Goal: Find specific page/section: Find specific page/section

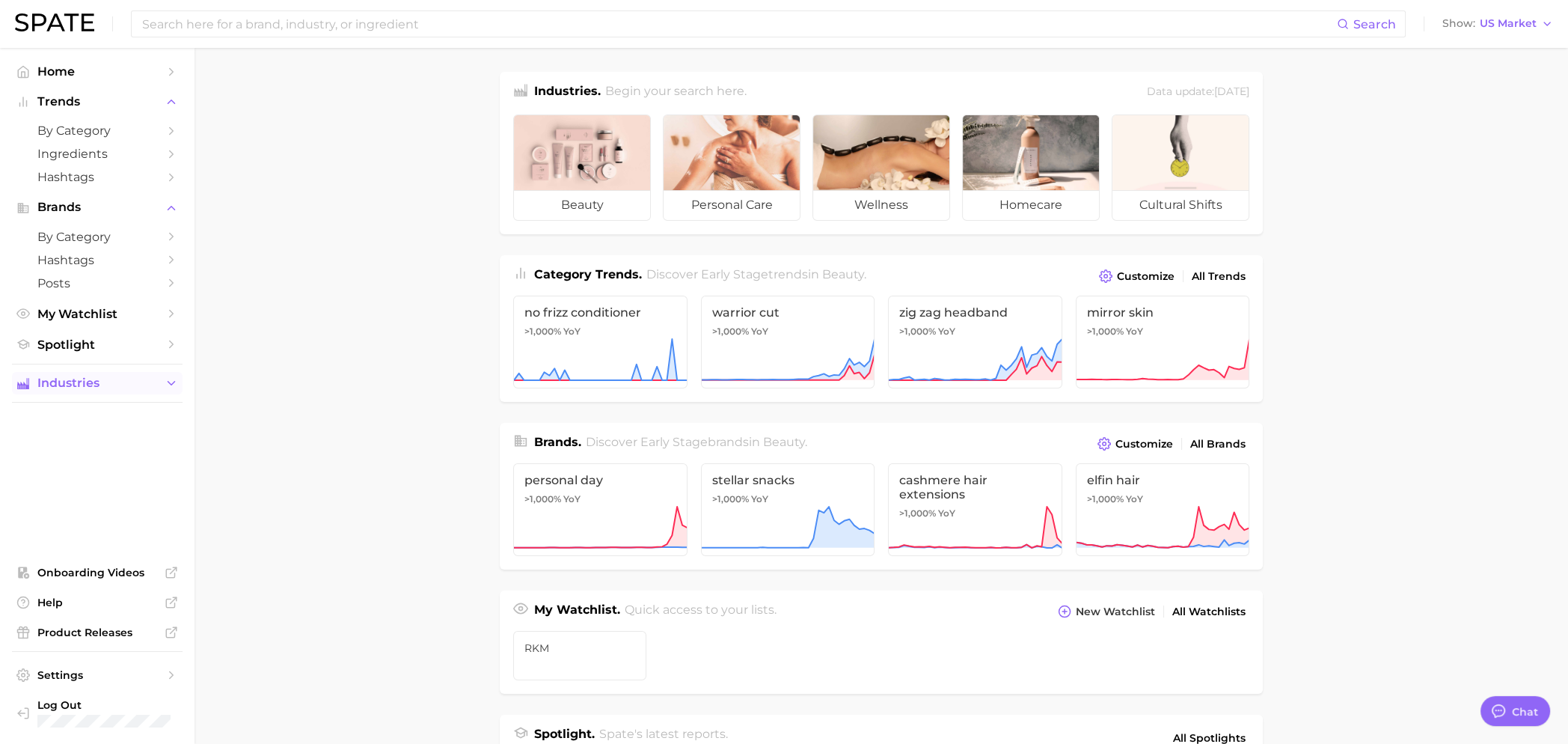
type textarea "x"
click at [96, 351] on span "Spotlight" at bounding box center [97, 345] width 120 height 14
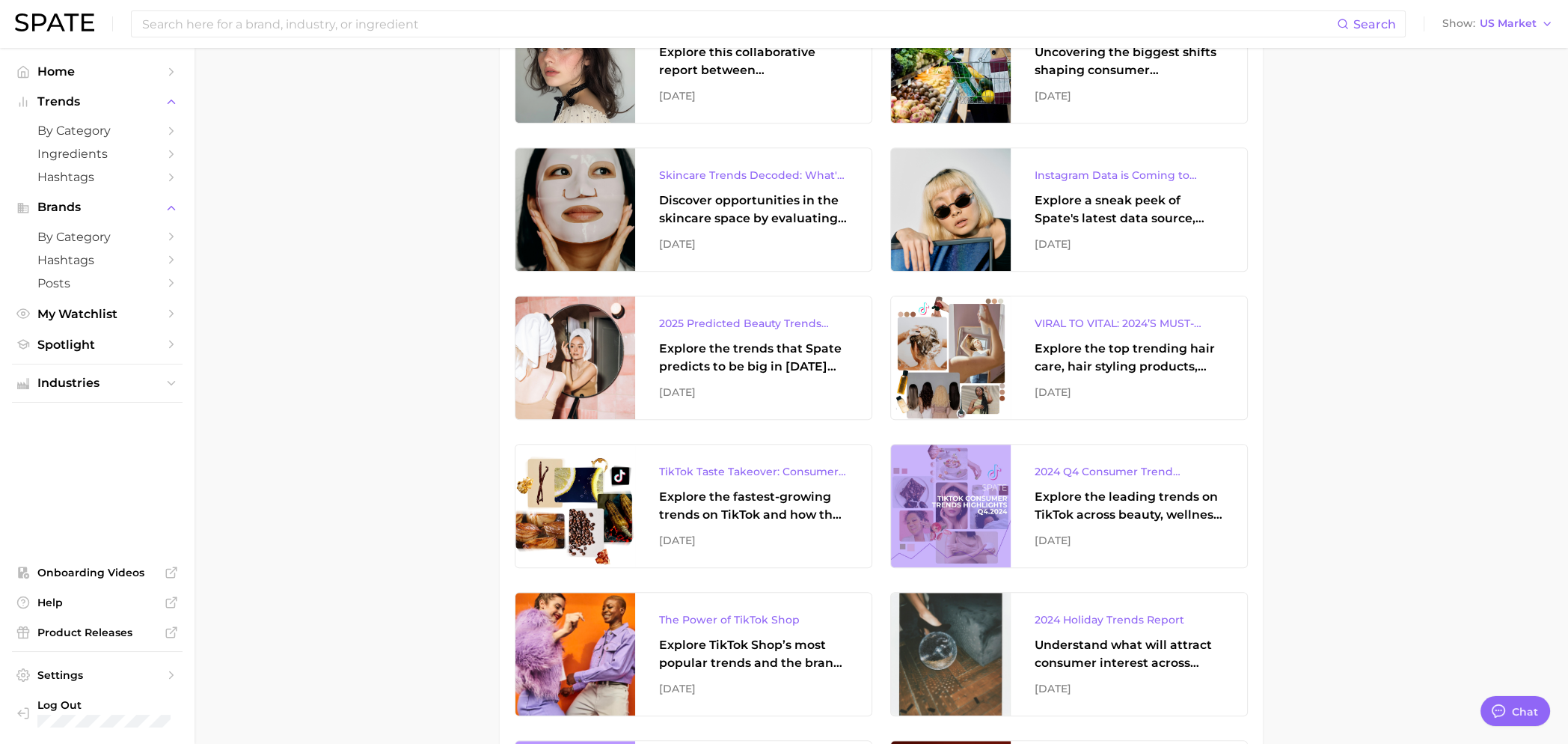
scroll to position [997, 0]
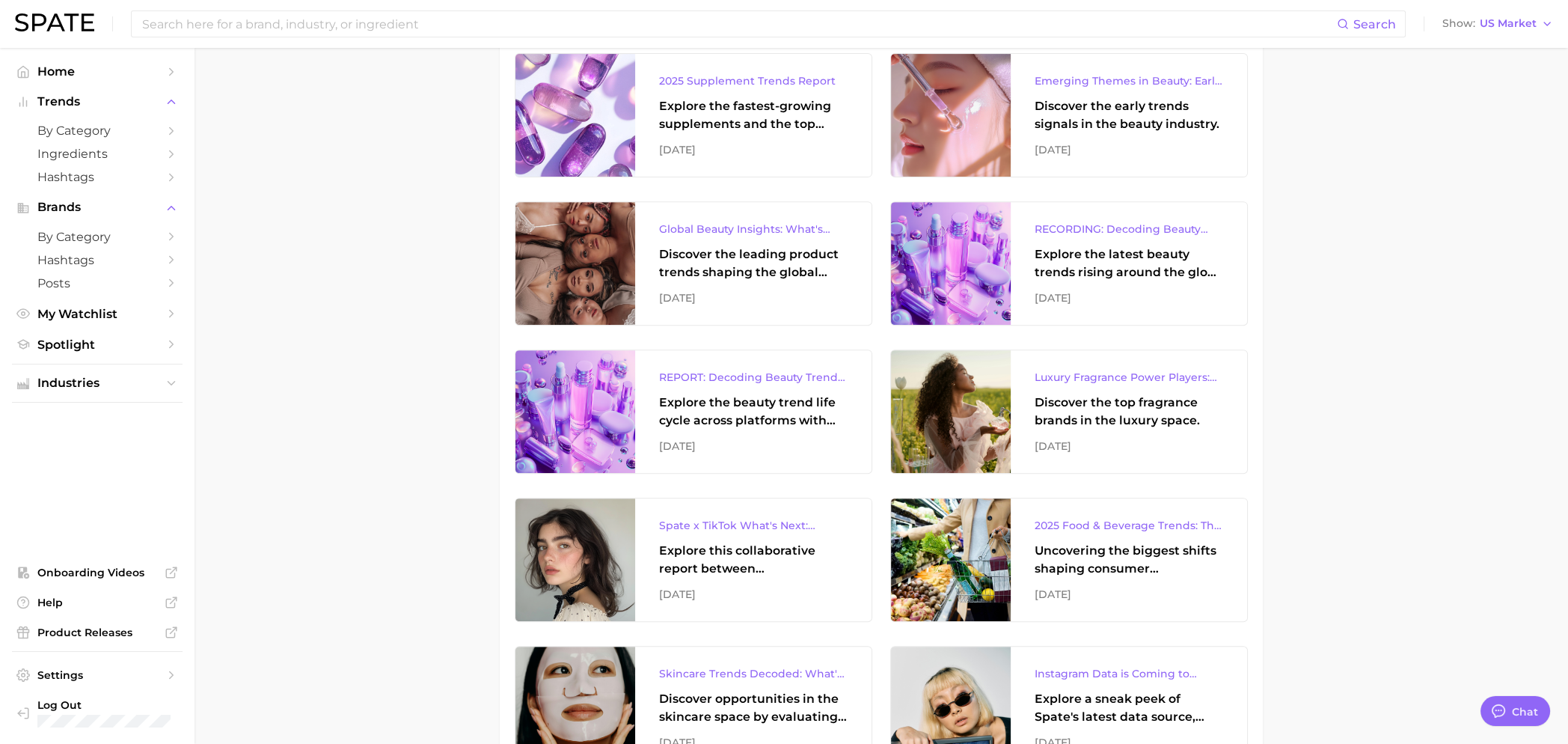
drag, startPoint x: 359, startPoint y: 223, endPoint x: 357, endPoint y: 231, distance: 8.2
click at [96, 351] on span "Spotlight" at bounding box center [97, 345] width 120 height 14
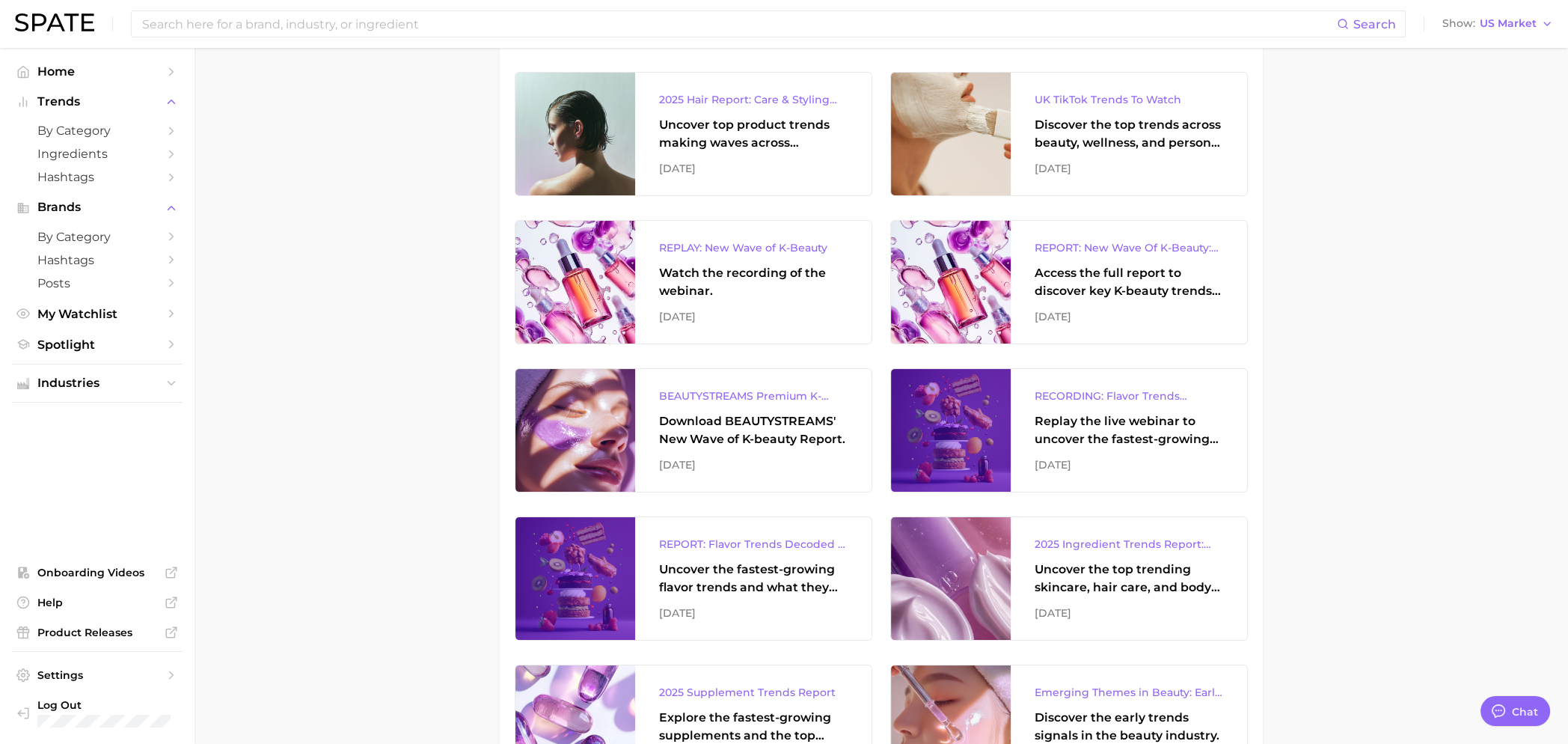
scroll to position [348, 0]
